Goal: Information Seeking & Learning: Learn about a topic

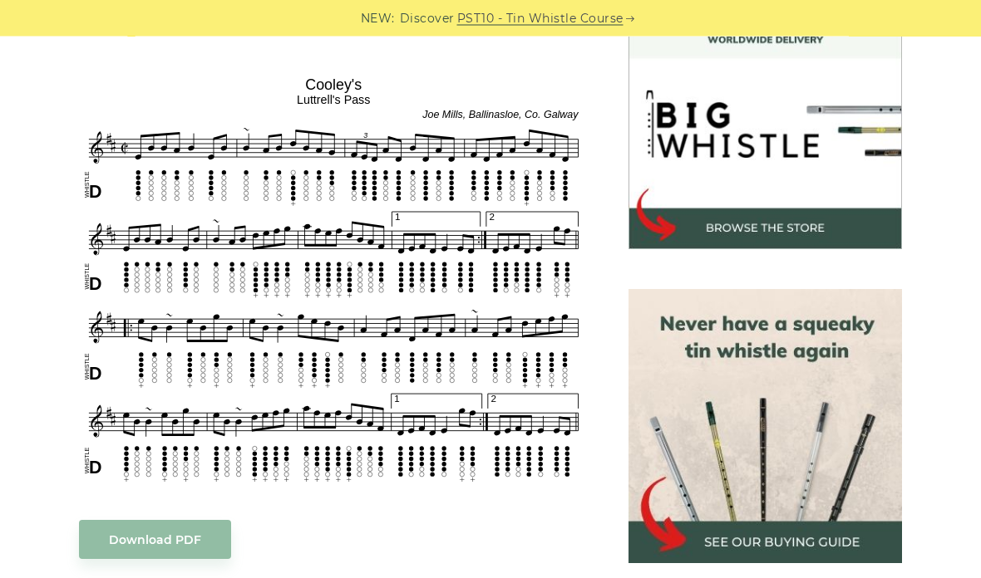
scroll to position [567, 0]
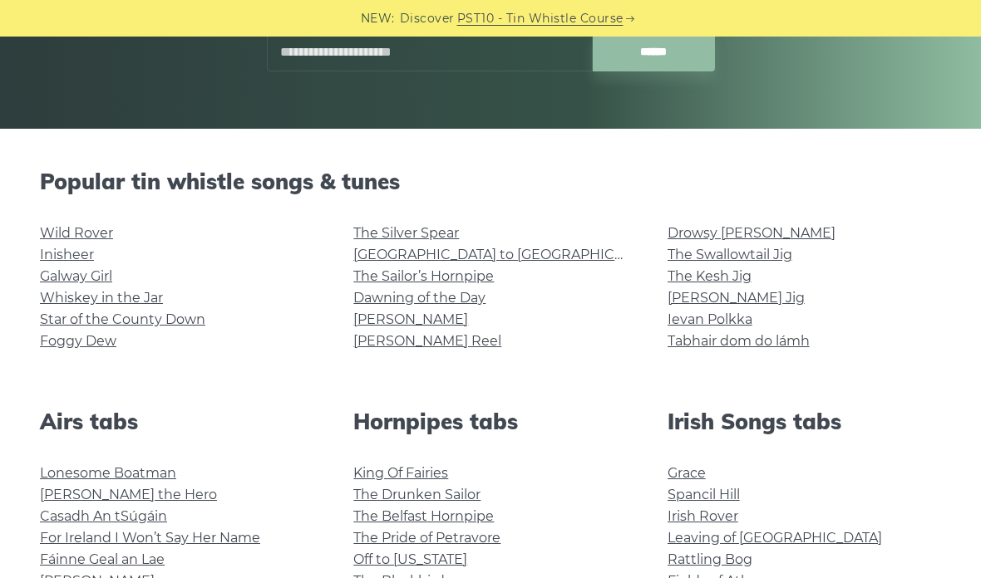
scroll to position [307, 0]
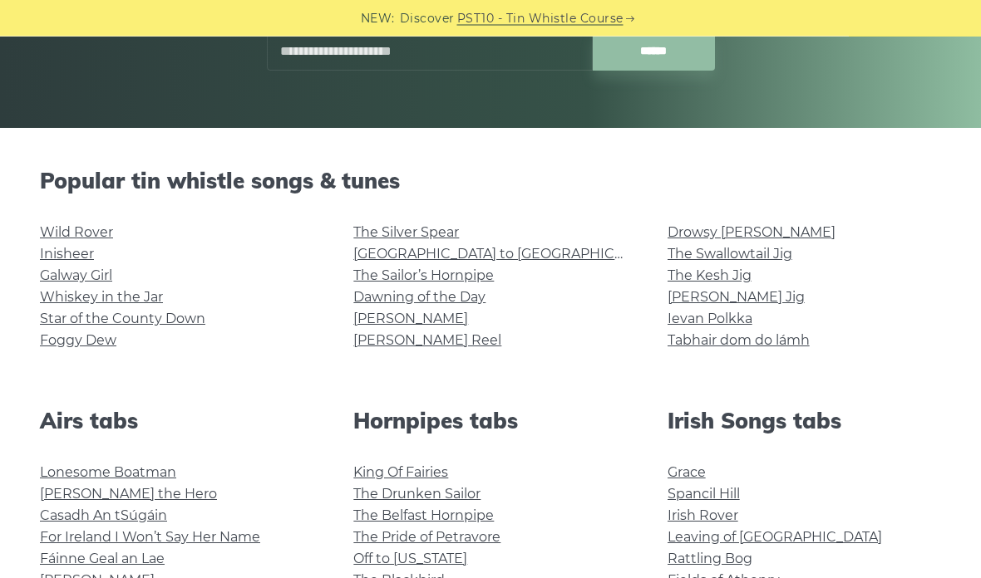
click at [696, 318] on link "Ievan Polkka" at bounding box center [709, 320] width 85 height 16
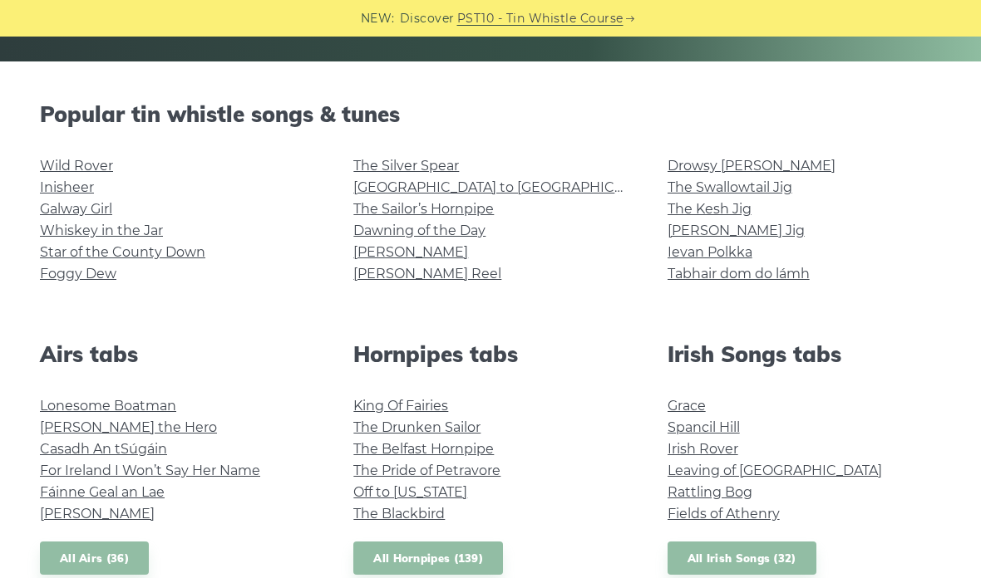
click at [75, 191] on link "Inisheer" at bounding box center [67, 187] width 54 height 16
click at [381, 160] on link "The Silver Spear" at bounding box center [406, 166] width 106 height 16
click at [135, 229] on link "Whiskey in the Jar" at bounding box center [101, 231] width 123 height 16
click at [394, 513] on link "The Blackbird" at bounding box center [398, 514] width 91 height 16
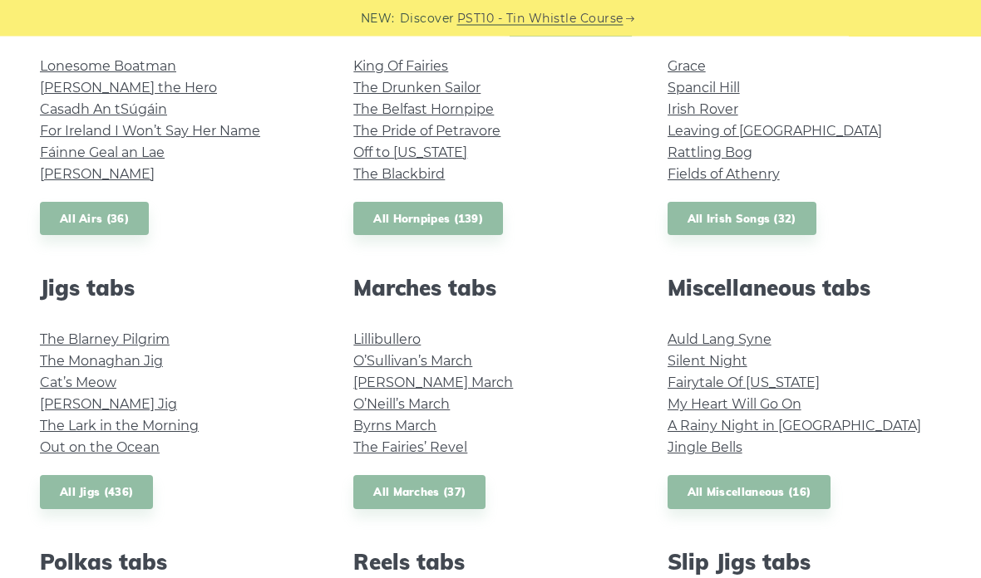
scroll to position [715, 0]
click at [76, 389] on link "Cat’s Meow" at bounding box center [78, 383] width 76 height 16
click at [49, 403] on link "Fraher’s Jig" at bounding box center [108, 404] width 137 height 16
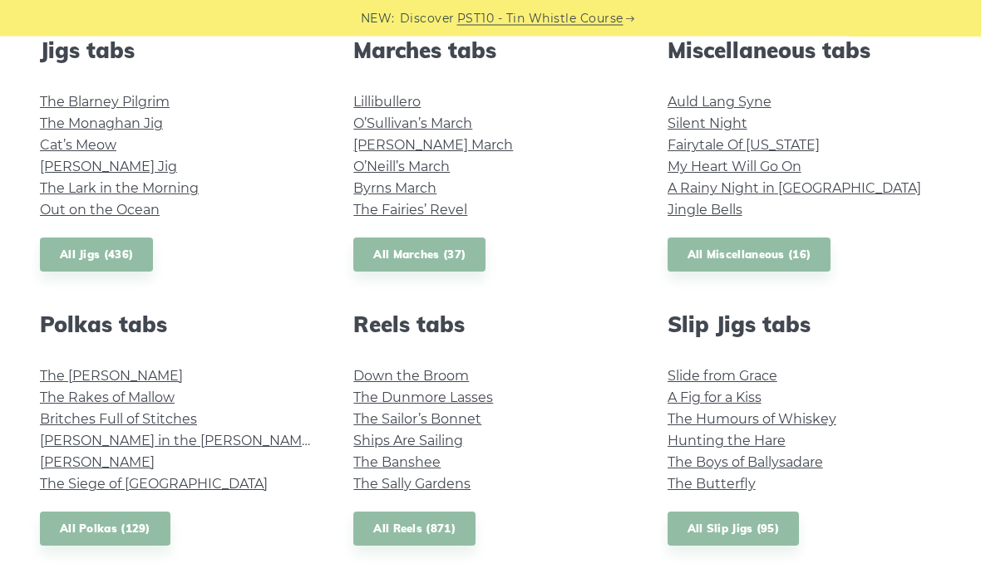
scroll to position [986, 0]
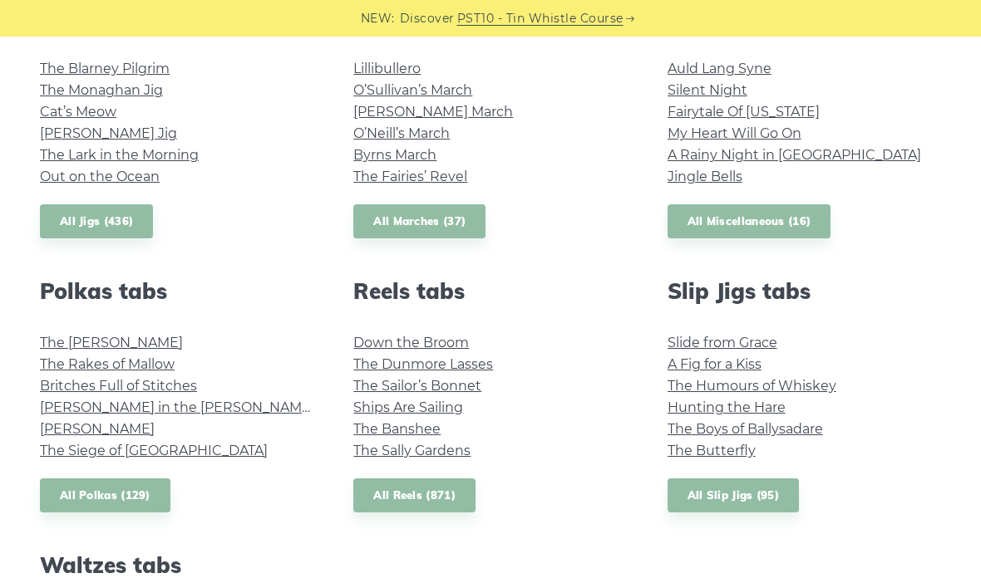
click at [59, 414] on link "Maggie in the Woods" at bounding box center [177, 408] width 275 height 16
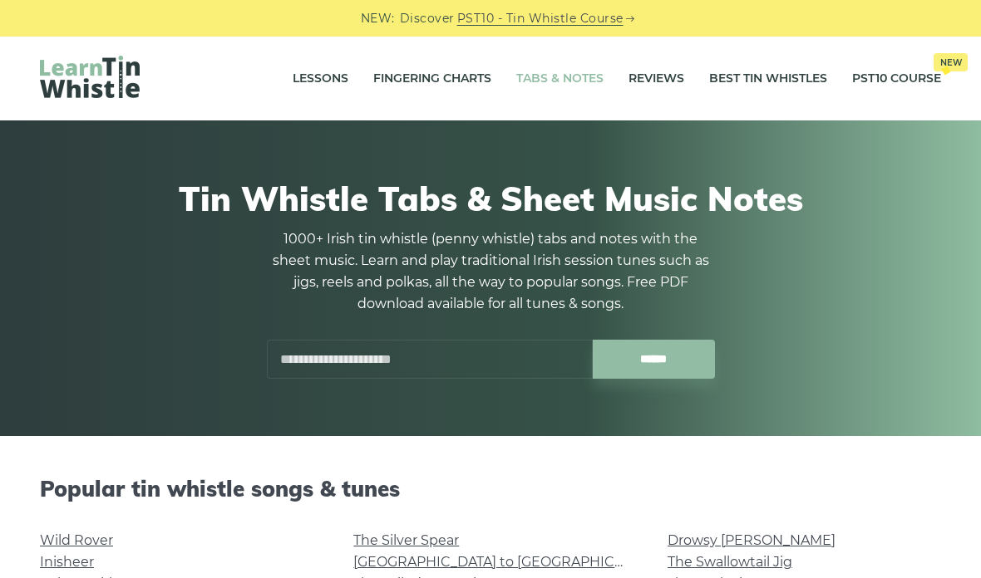
scroll to position [1052, 0]
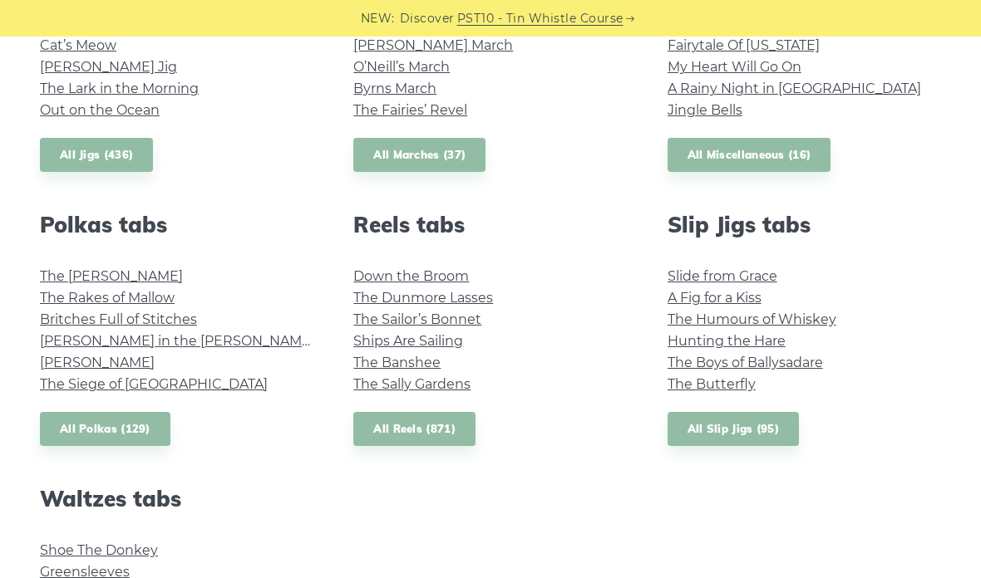
click at [705, 377] on link "The Butterfly" at bounding box center [711, 384] width 88 height 16
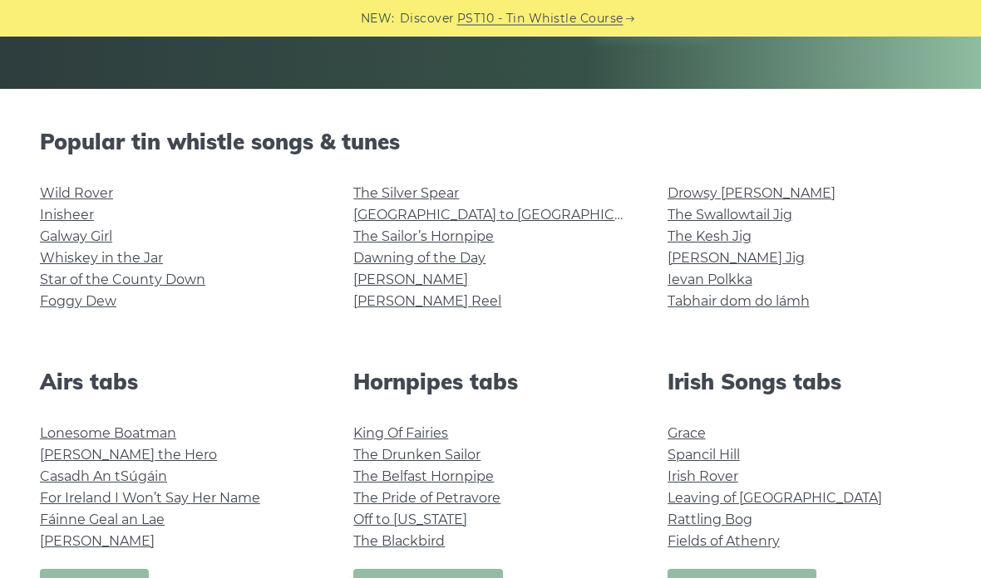
scroll to position [347, 0]
click at [391, 470] on link "The Belfast Hornpipe" at bounding box center [423, 477] width 140 height 16
click at [376, 265] on link "Dawning of the Day" at bounding box center [419, 258] width 132 height 16
click at [554, 16] on link "PST10 - Tin Whistle Course" at bounding box center [540, 18] width 166 height 19
click at [486, 213] on link "[GEOGRAPHIC_DATA] to [GEOGRAPHIC_DATA]" at bounding box center [506, 215] width 307 height 16
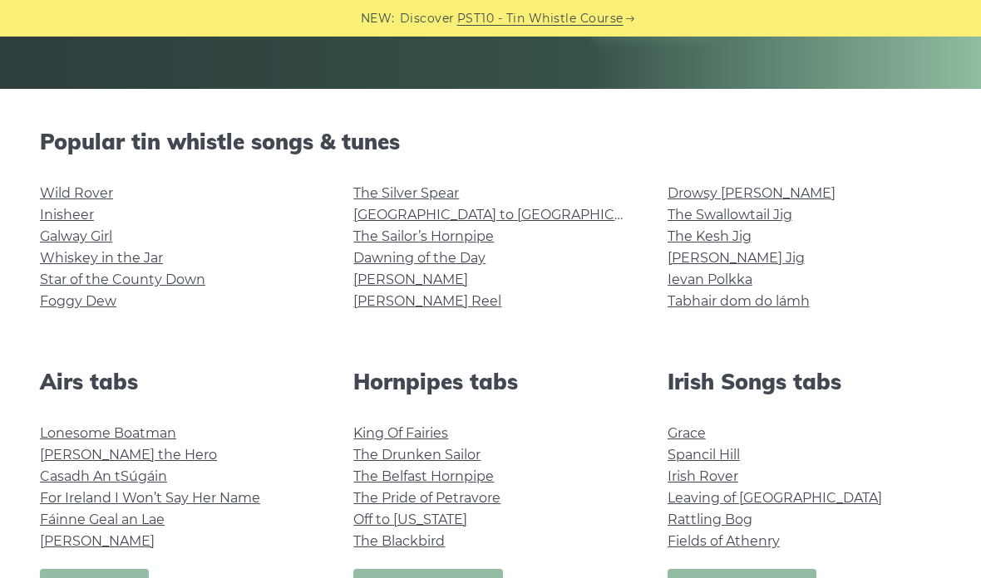
click at [715, 180] on div "Popular tin whistle songs & tunes Wild Rover Inisheer Galway Girl Whiskey in th…" at bounding box center [490, 229] width 941 height 200
click at [680, 212] on link "The Swallowtail Jig" at bounding box center [729, 215] width 125 height 16
click at [734, 238] on link "The Kesh Jig" at bounding box center [709, 237] width 84 height 16
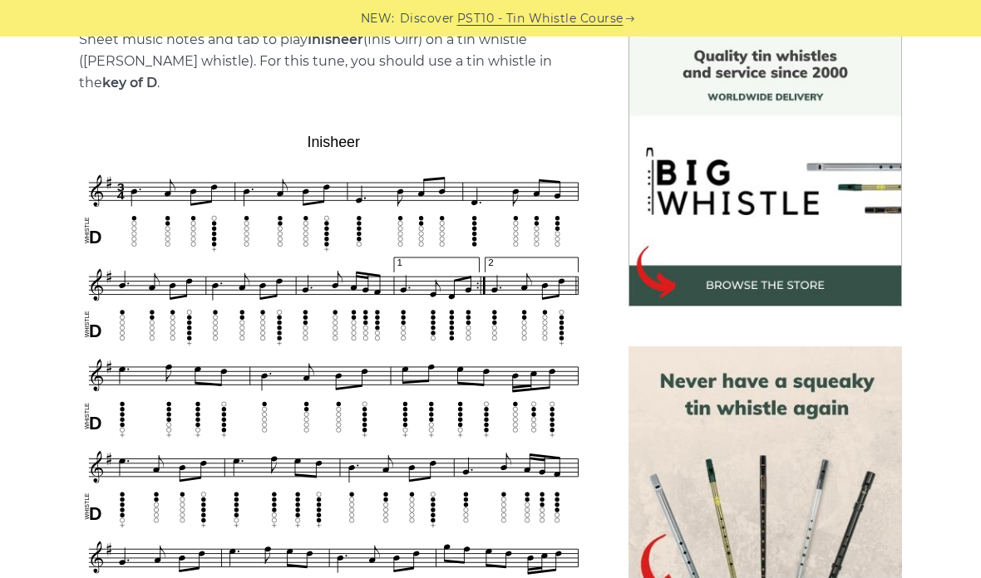
scroll to position [509, 0]
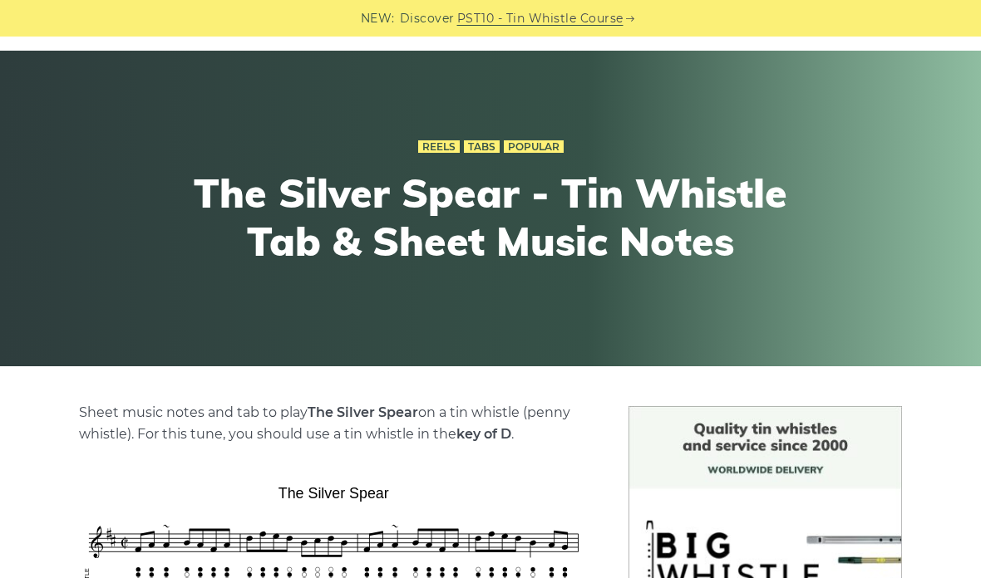
scroll to position [55, 0]
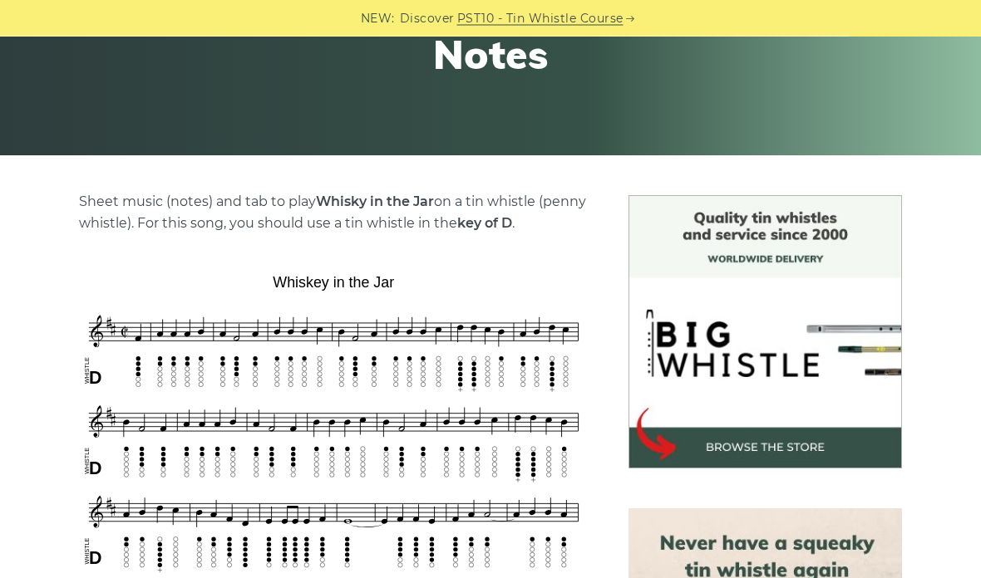
scroll to position [450, 0]
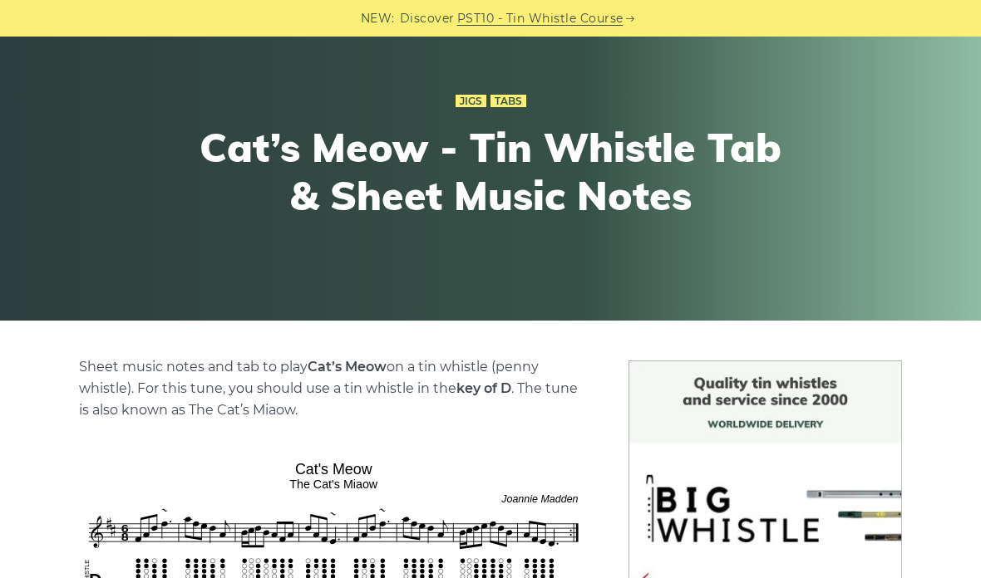
scroll to position [102, 0]
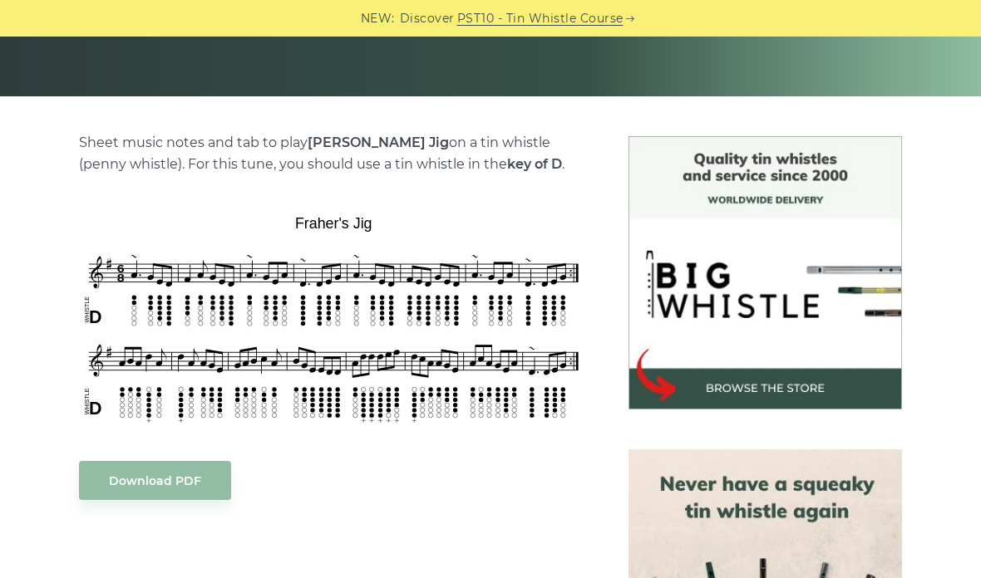
scroll to position [382, 0]
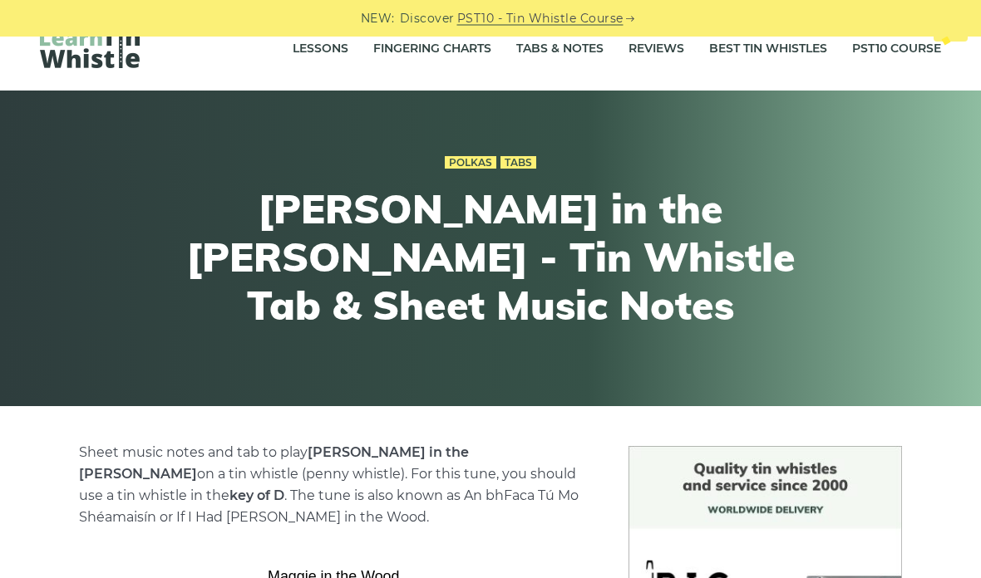
scroll to position [3, 0]
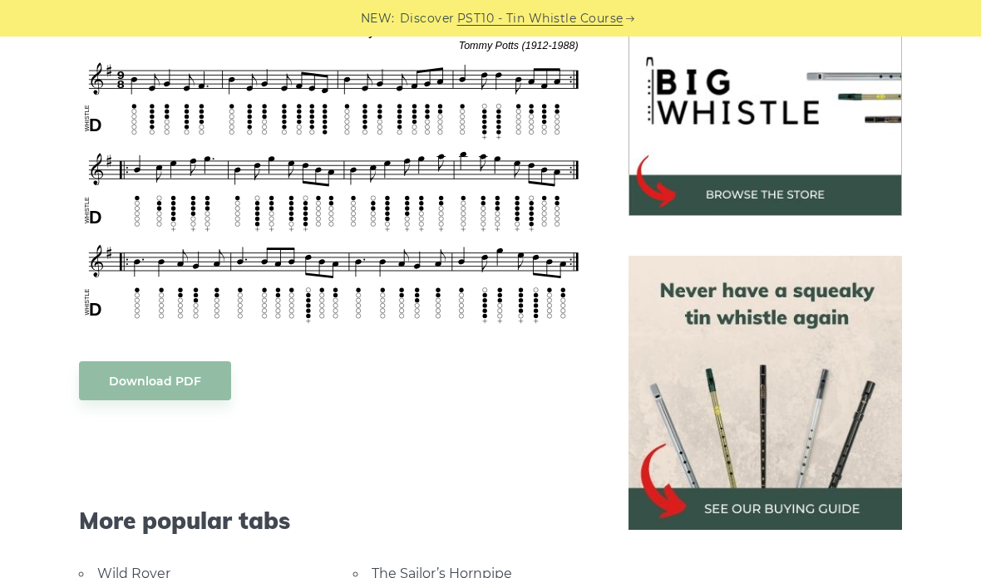
scroll to position [479, 0]
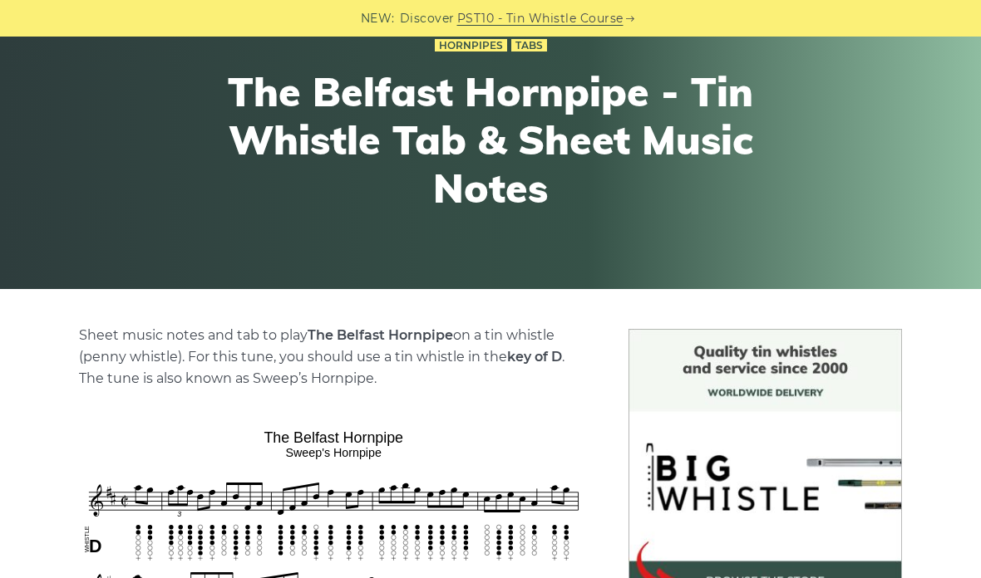
scroll to position [105, 0]
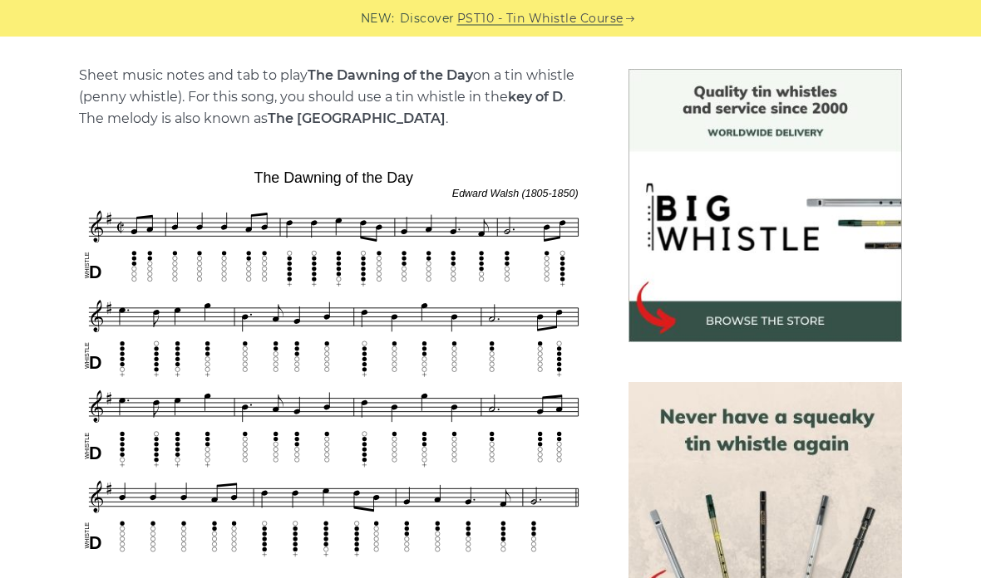
scroll to position [486, 0]
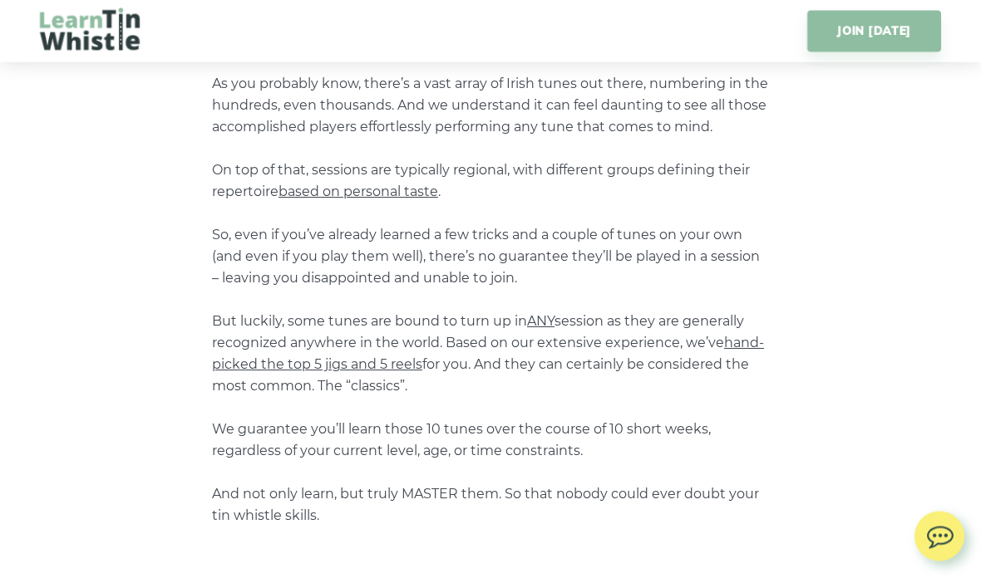
scroll to position [1384, 0]
click at [425, 397] on p "As you probably know, there’s a vast array of Irish tunes out there, numbering …" at bounding box center [490, 300] width 557 height 454
click at [385, 362] on span "hand-picked the top 5 jigs and 5 reels" at bounding box center [488, 353] width 552 height 37
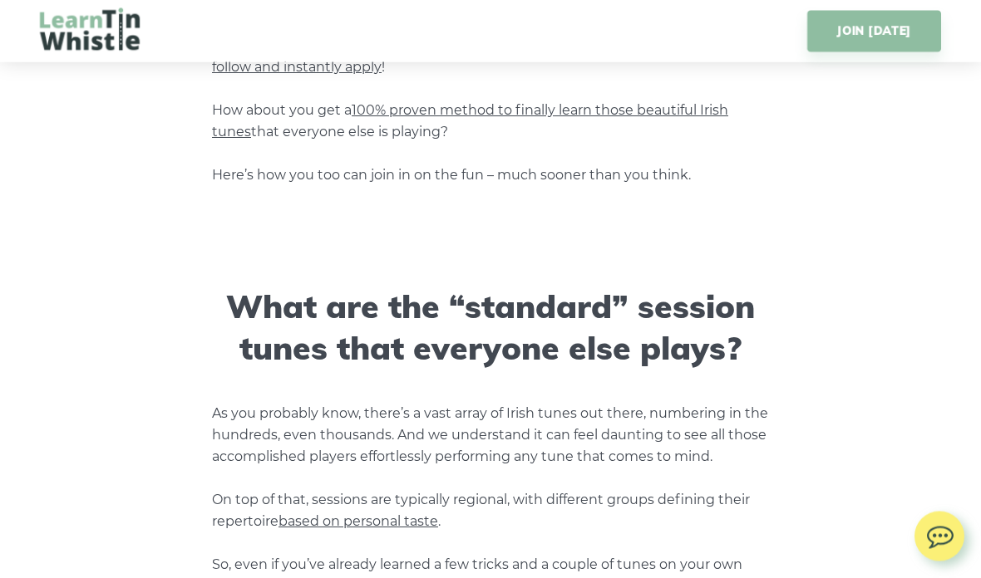
scroll to position [984, 0]
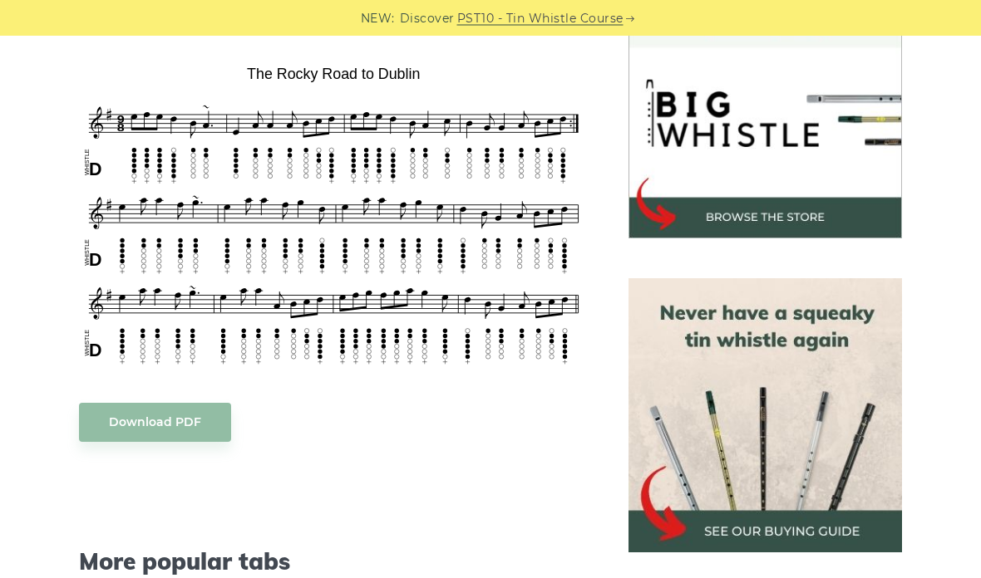
scroll to position [511, 0]
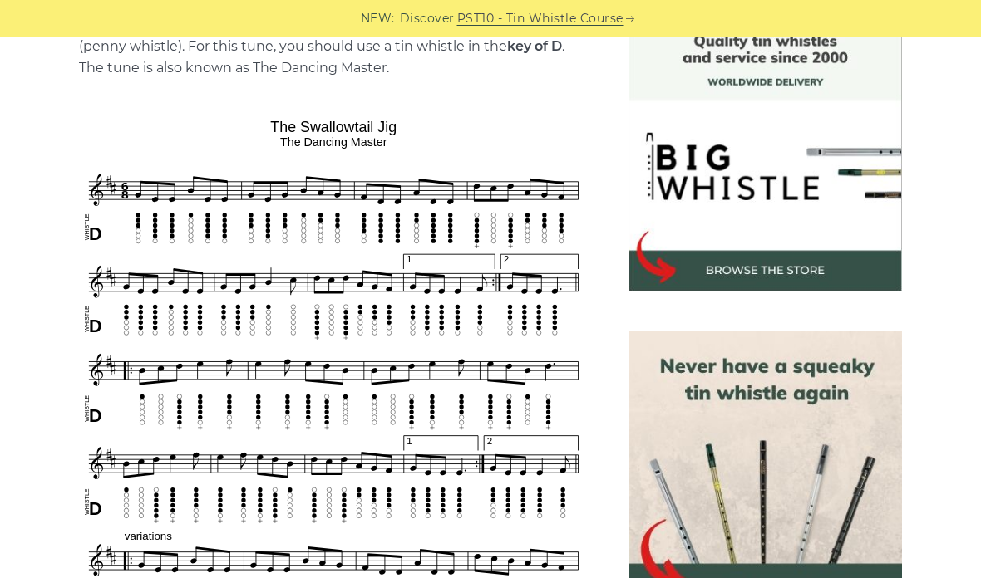
scroll to position [434, 0]
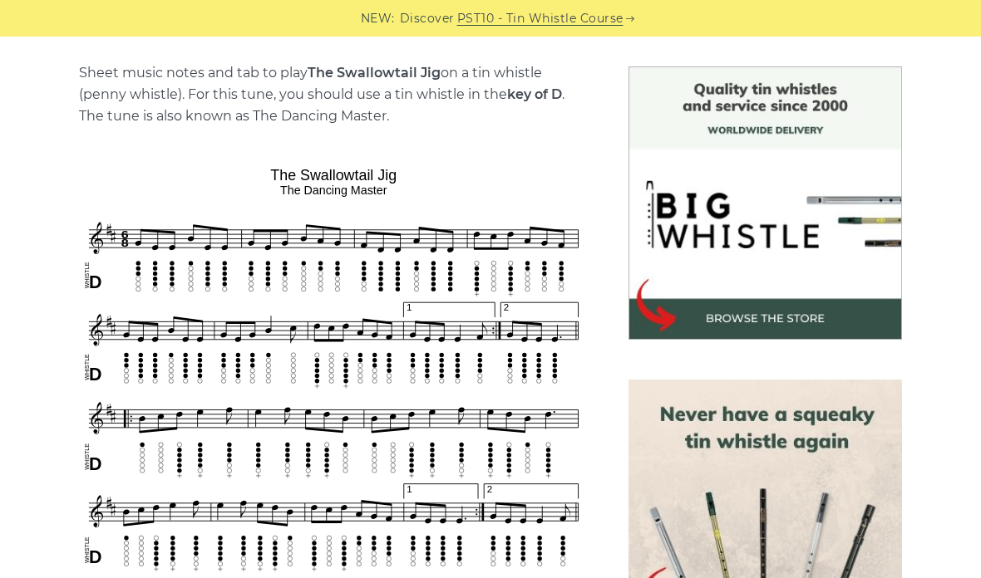
scroll to position [519, 0]
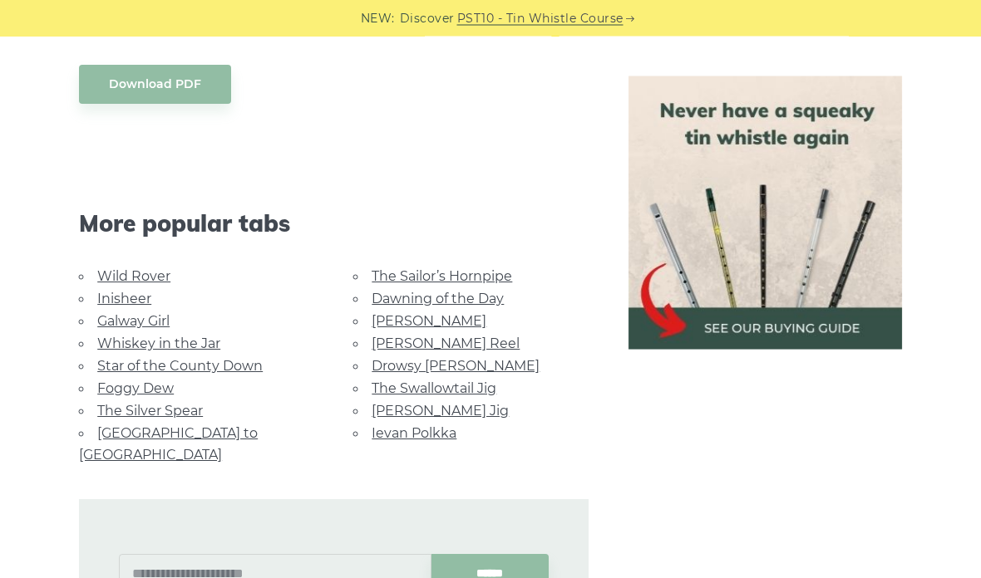
scroll to position [781, 0]
click at [156, 320] on link "Galway Girl" at bounding box center [133, 321] width 72 height 16
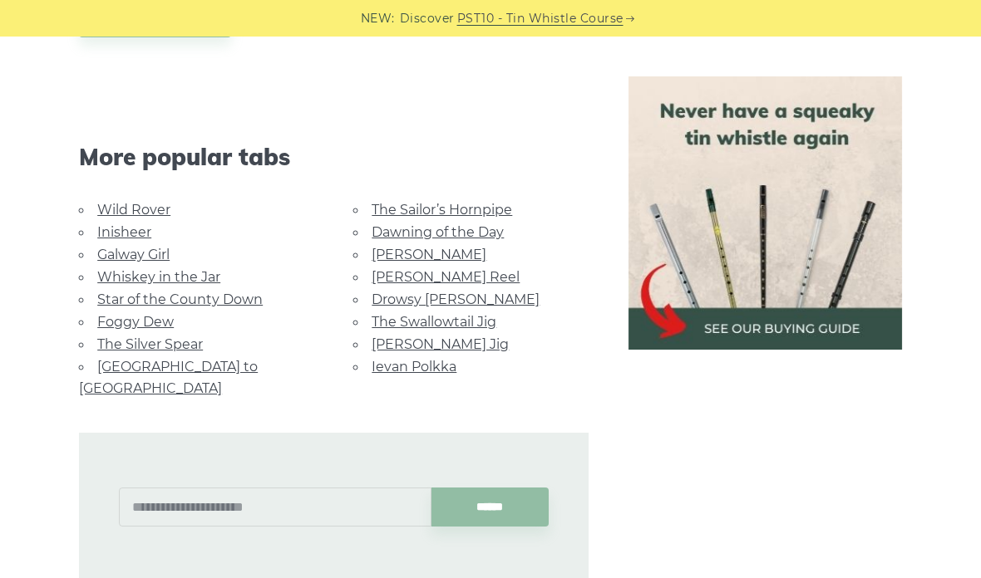
click at [449, 338] on link "[PERSON_NAME] Jig" at bounding box center [439, 345] width 137 height 16
click at [469, 295] on link "Drowsy [PERSON_NAME]" at bounding box center [455, 300] width 168 height 16
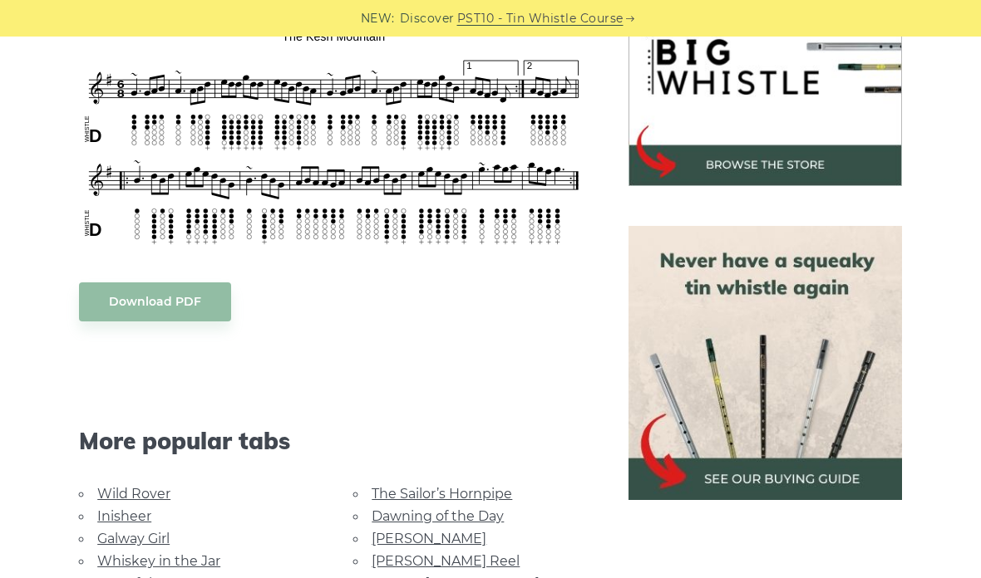
scroll to position [417, 0]
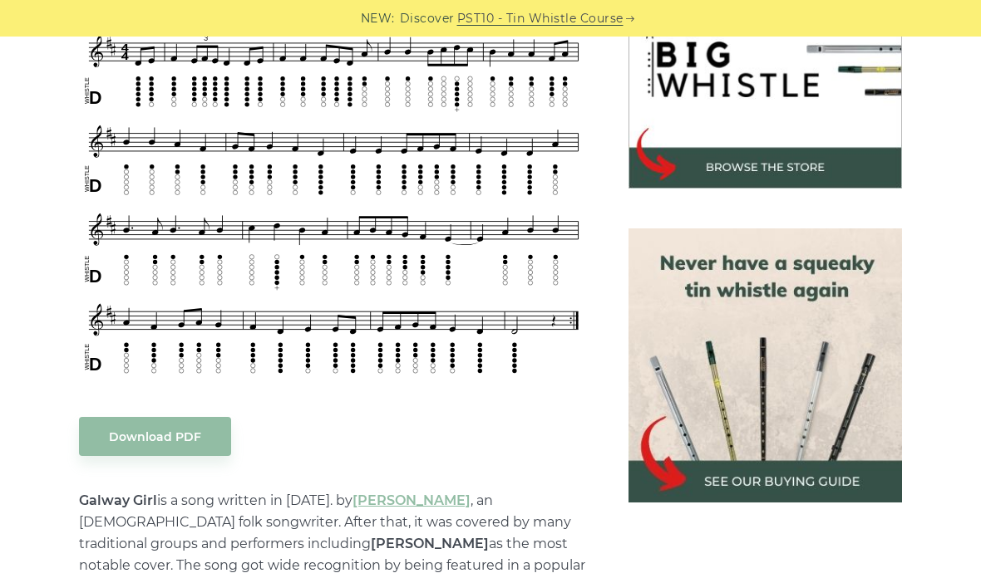
scroll to position [510, 0]
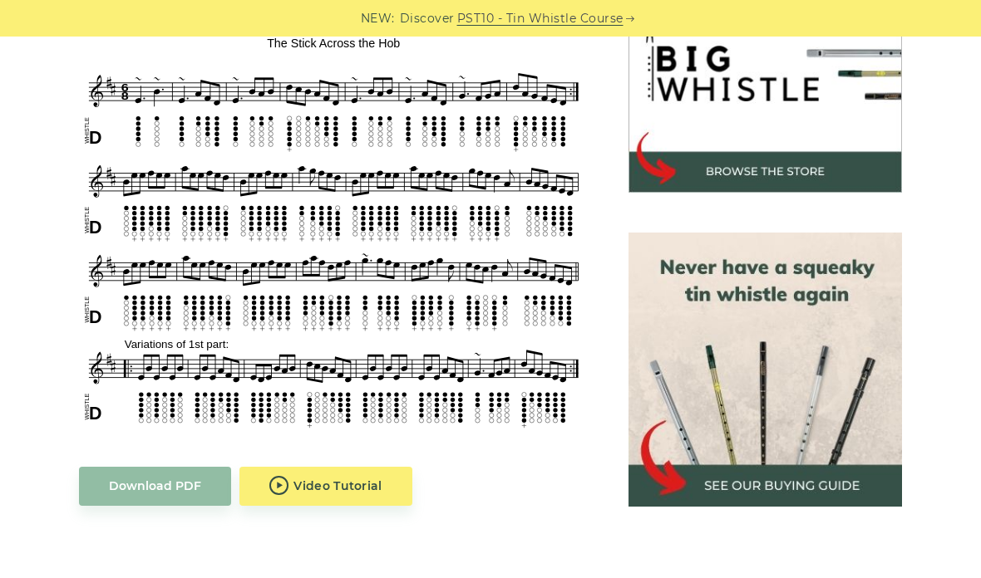
scroll to position [513, 0]
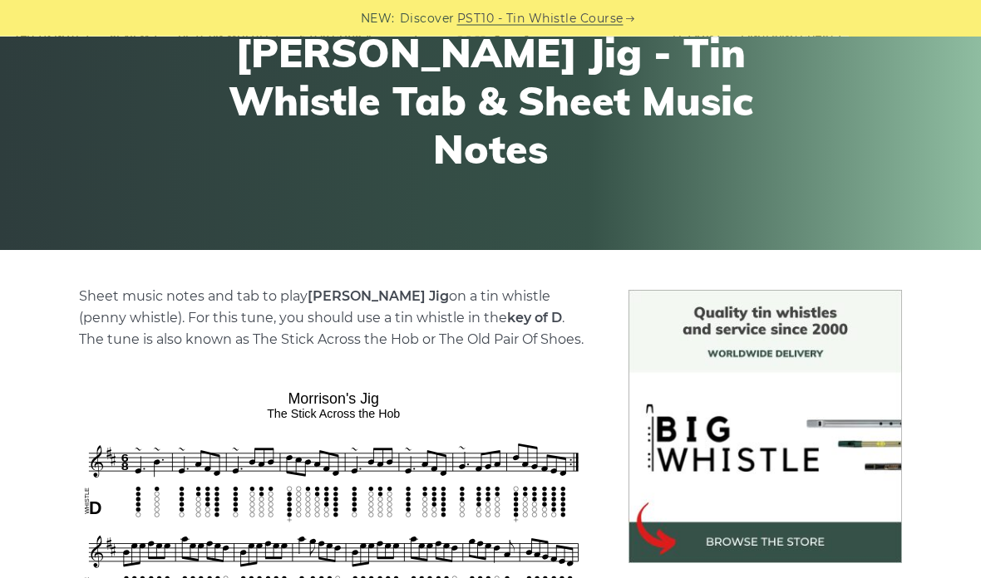
scroll to position [167, 0]
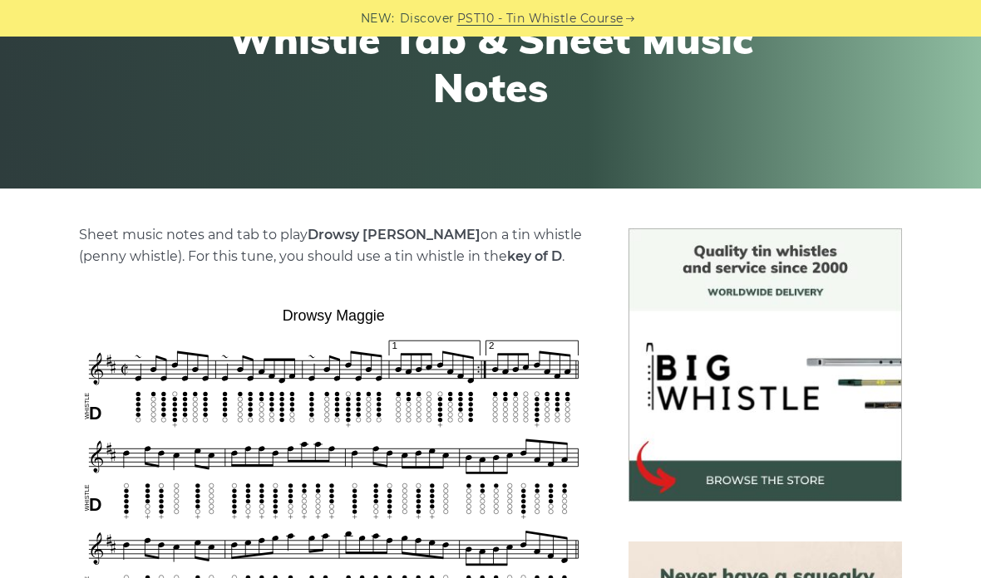
scroll to position [219, 0]
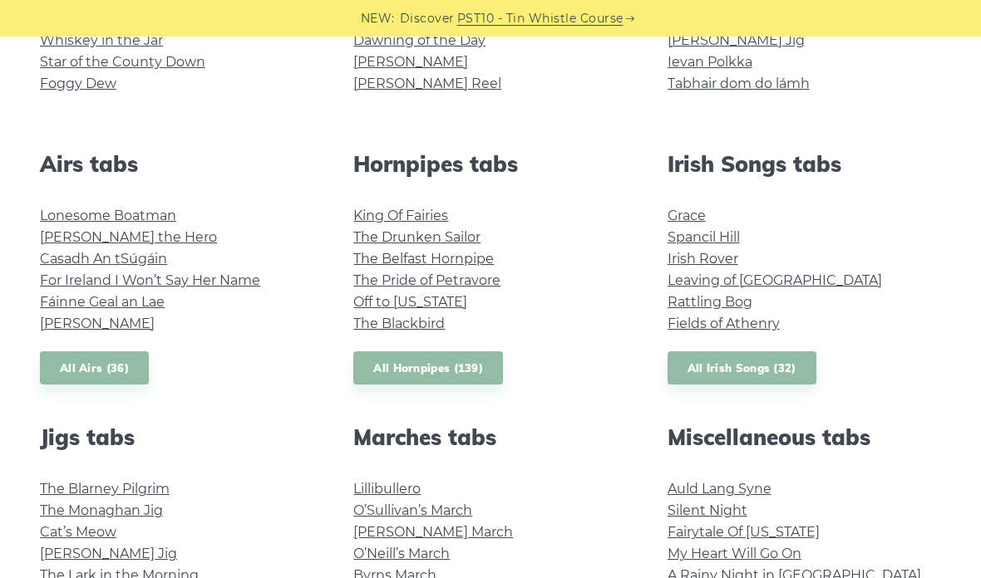
scroll to position [594, 0]
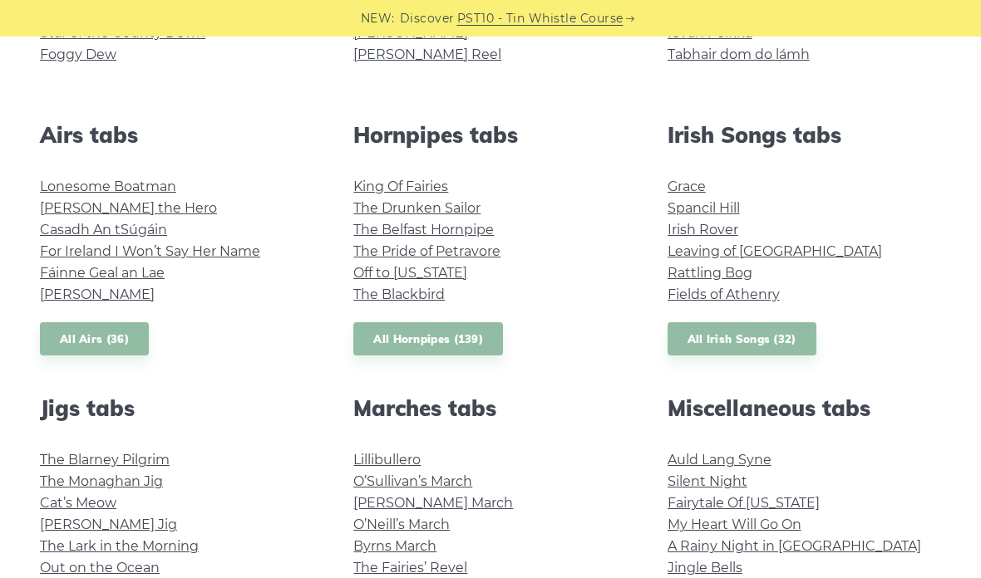
click at [146, 278] on link "Fáinne Geal an Lae" at bounding box center [102, 273] width 125 height 16
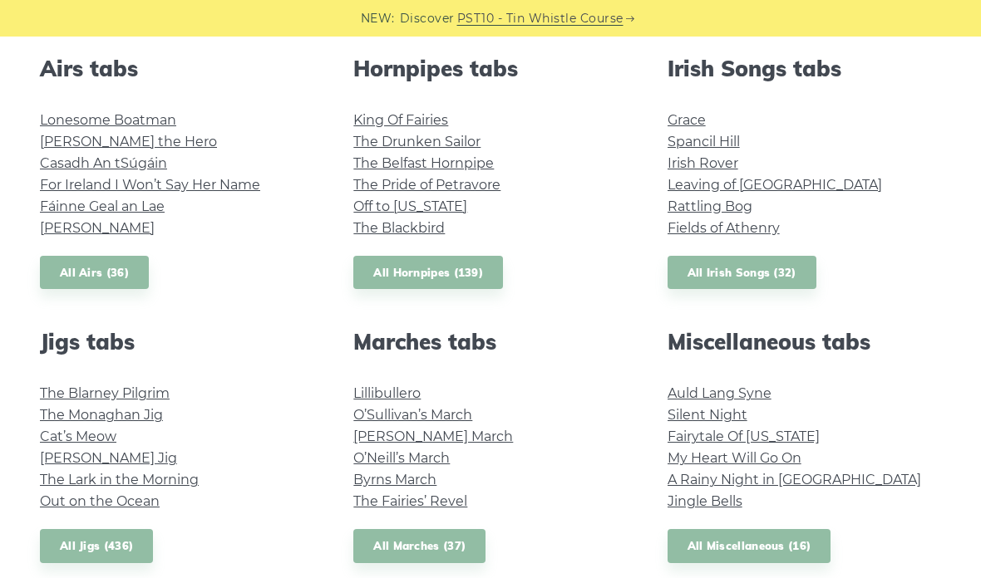
click at [478, 188] on link "The Pride of Petravore" at bounding box center [426, 185] width 147 height 16
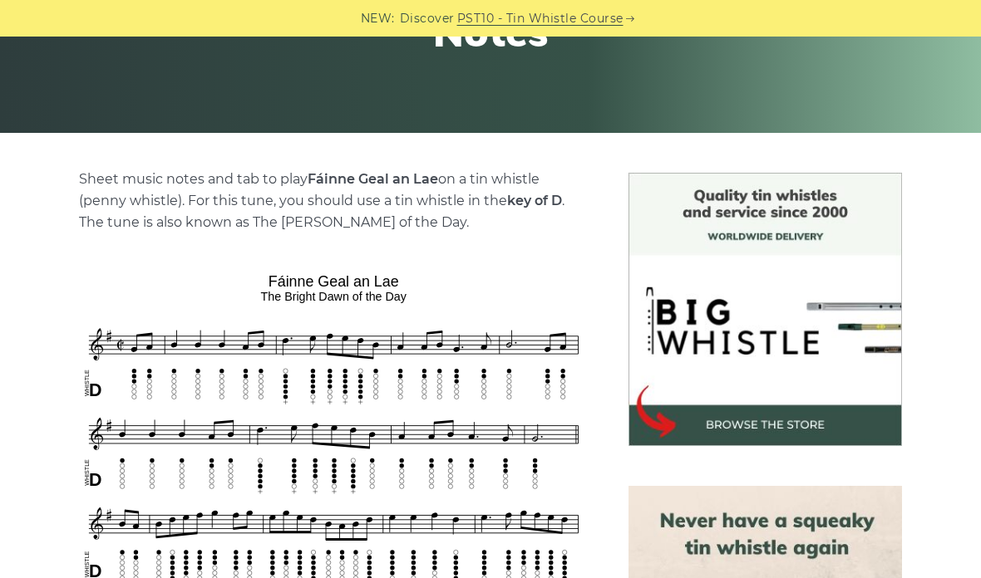
scroll to position [238, 0]
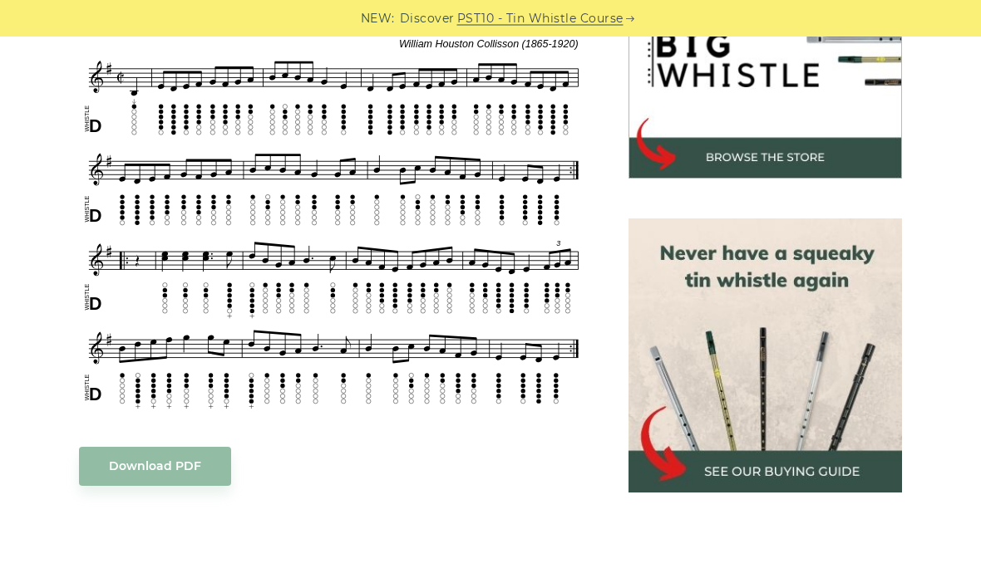
scroll to position [571, 0]
